Goal: Information Seeking & Learning: Learn about a topic

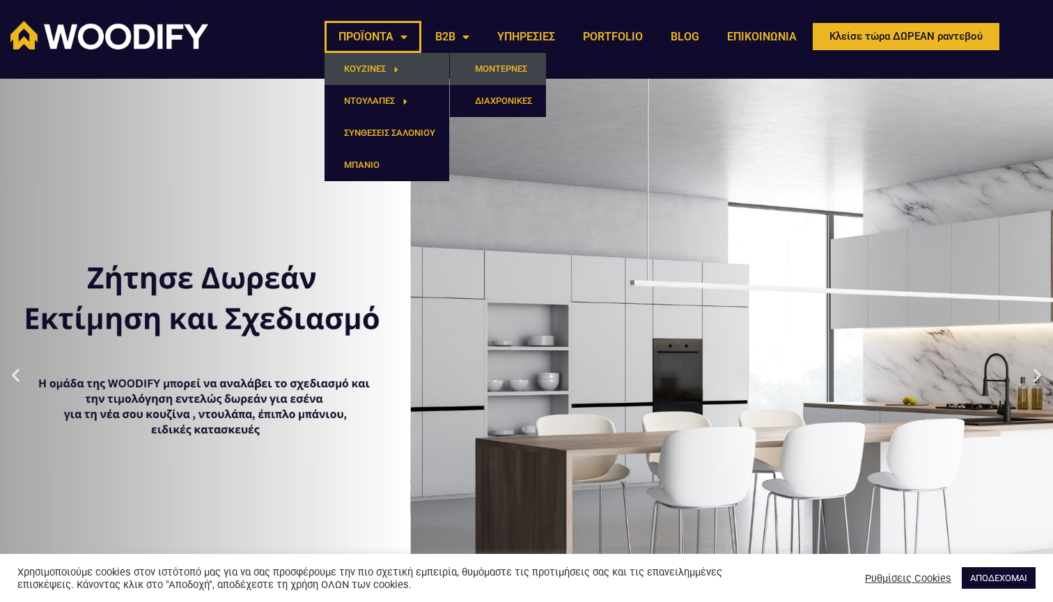
click at [495, 74] on link "ΜΟΝΤΕΡΝΕΣ" at bounding box center [498, 69] width 96 height 32
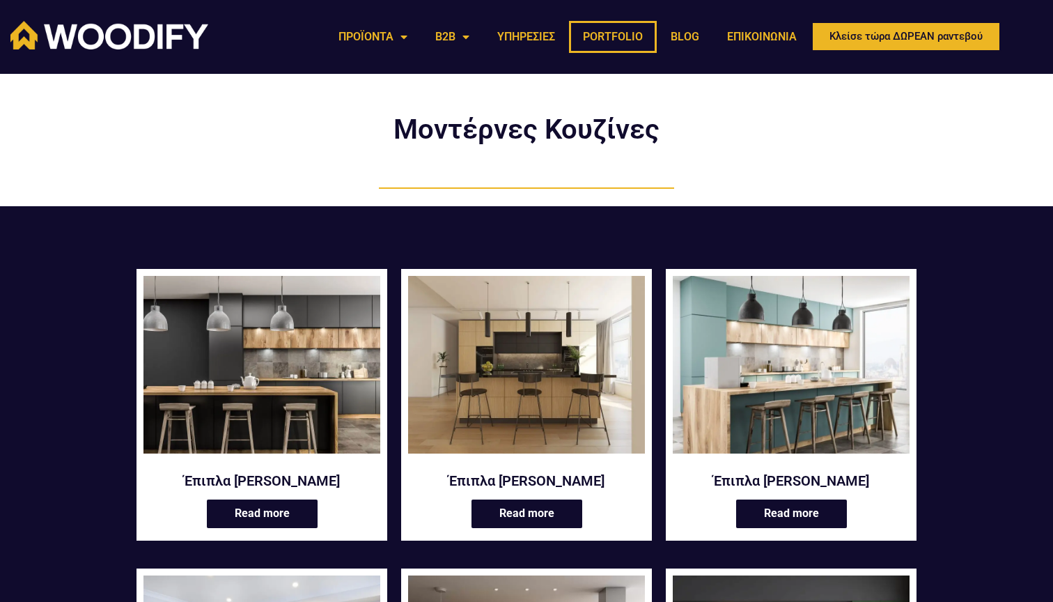
click at [595, 33] on link "PORTFOLIO" at bounding box center [613, 37] width 88 height 32
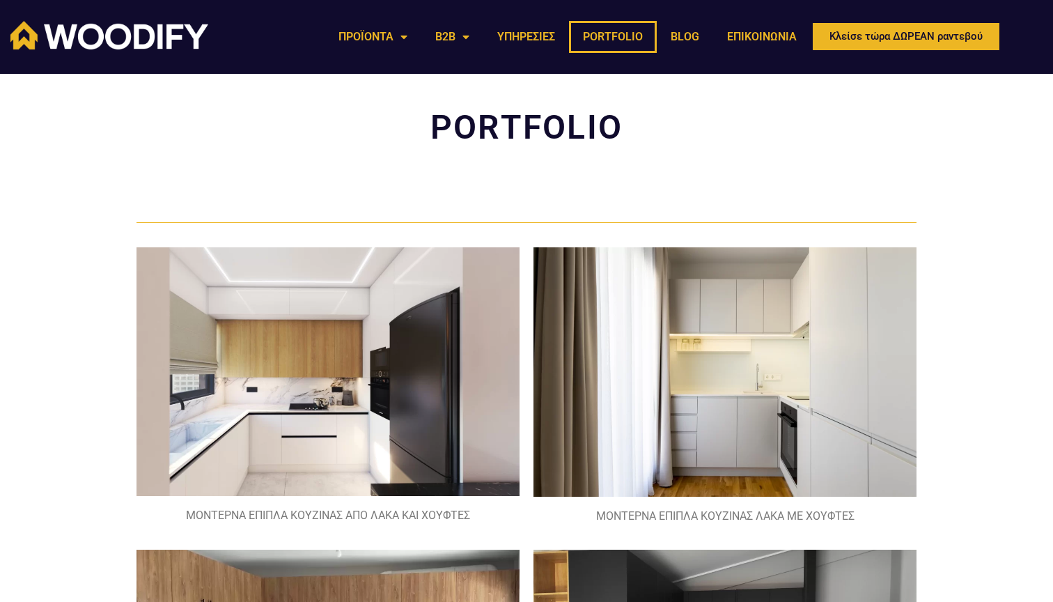
click at [285, 367] on img at bounding box center [328, 371] width 383 height 249
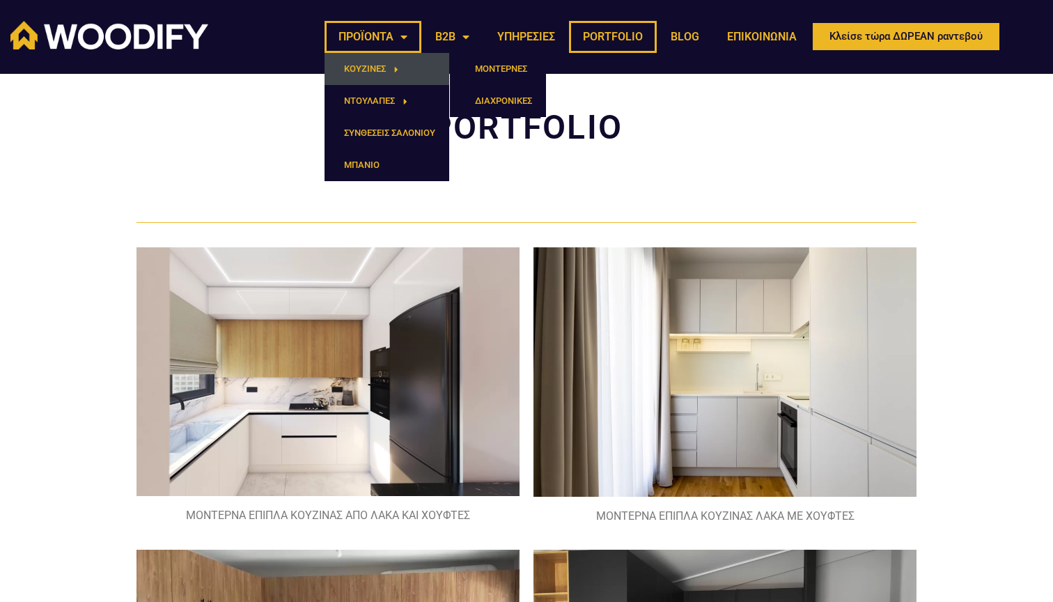
click at [370, 69] on link "ΚΟΥΖΙΝΕΣ" at bounding box center [387, 69] width 125 height 32
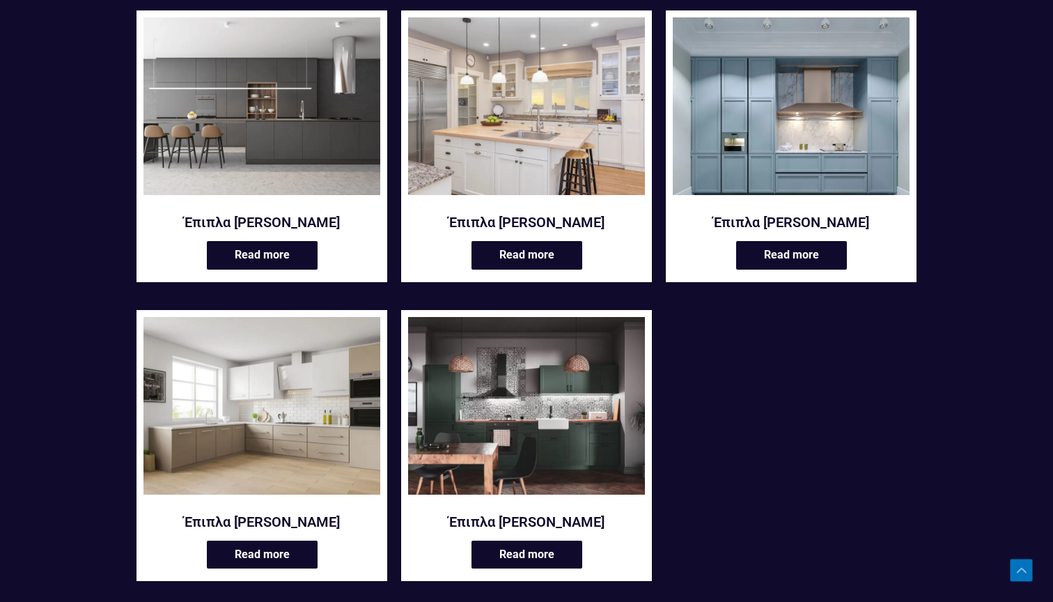
scroll to position [2265, 0]
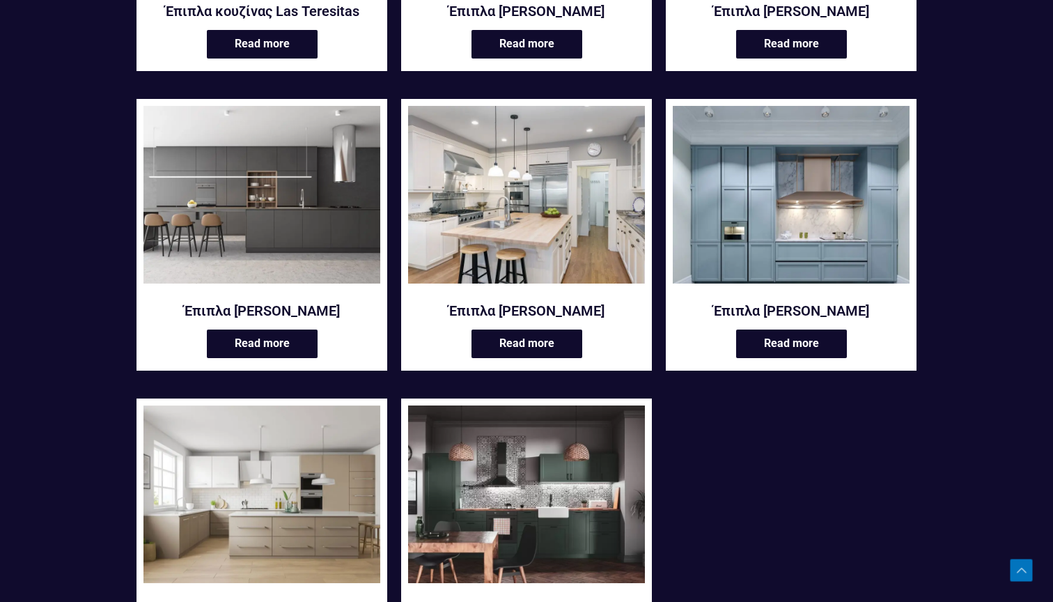
click at [534, 197] on img at bounding box center [526, 195] width 237 height 178
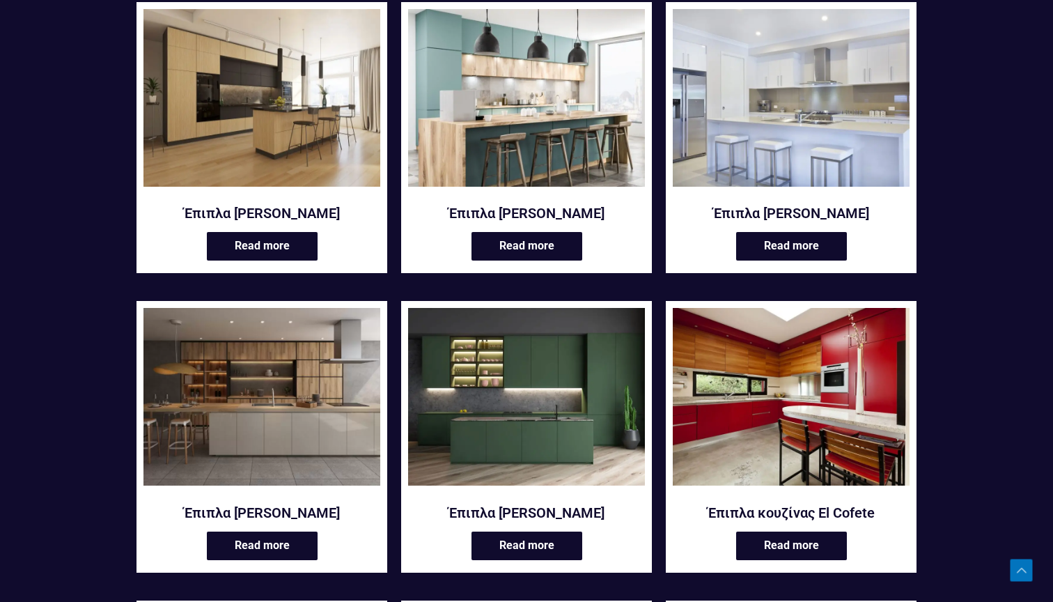
scroll to position [566, 0]
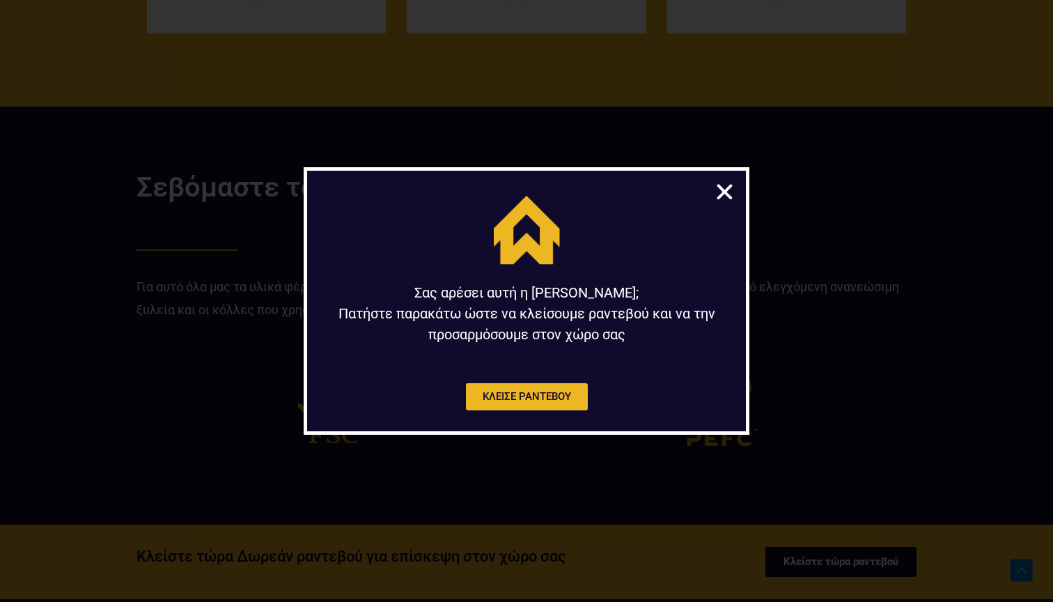
scroll to position [3105, 0]
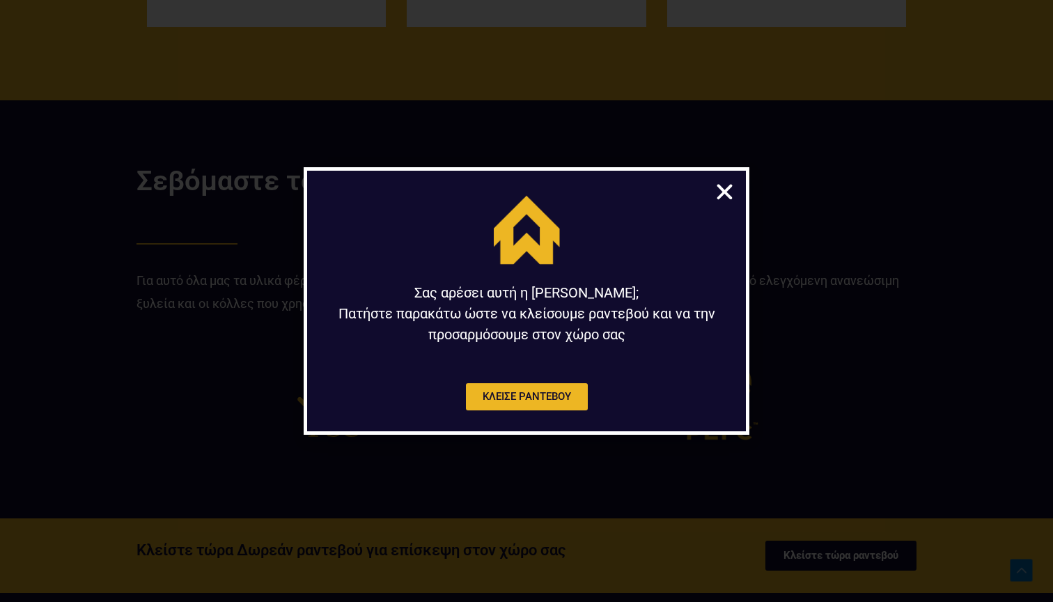
click at [725, 189] on icon "Close" at bounding box center [725, 192] width 22 height 22
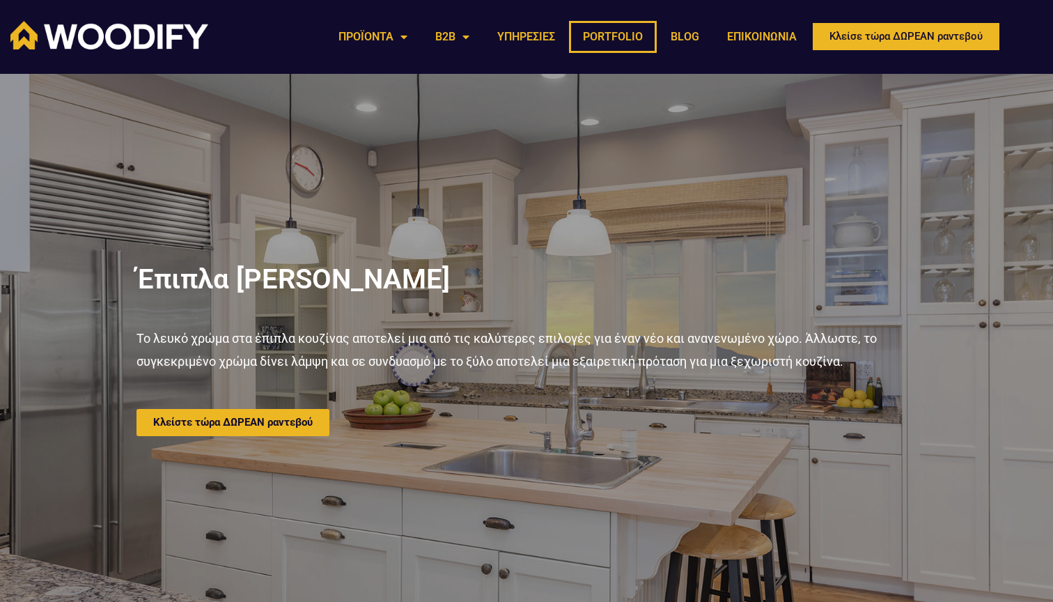
scroll to position [0, 0]
